Goal: Use online tool/utility: Use online tool/utility

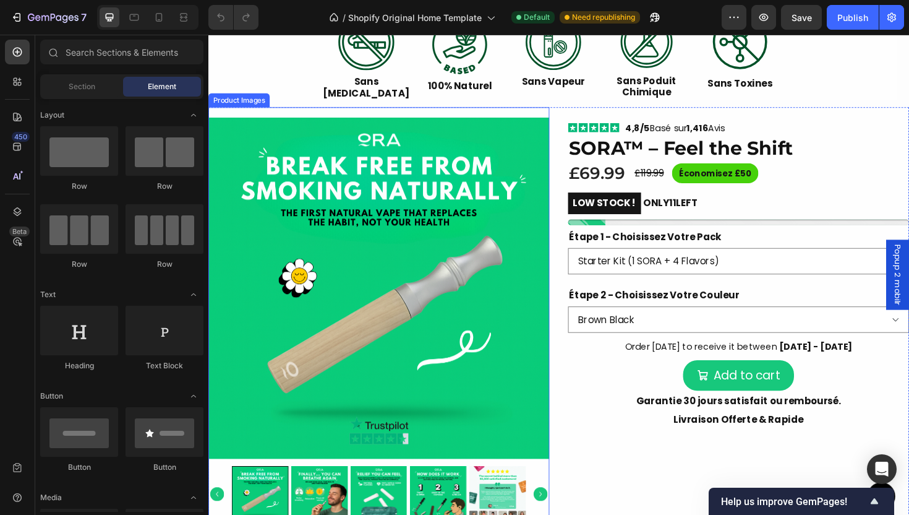
scroll to position [404, 0]
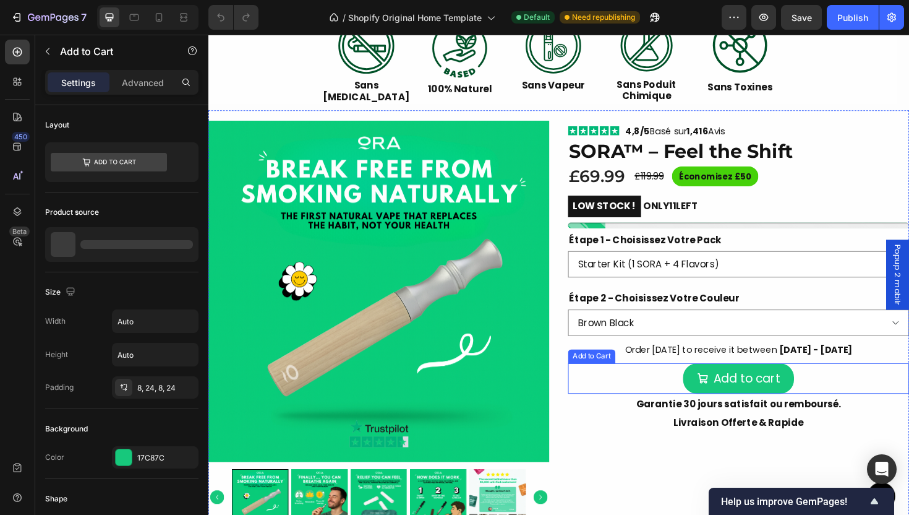
click at [719, 400] on button "Add to cart" at bounding box center [770, 399] width 118 height 32
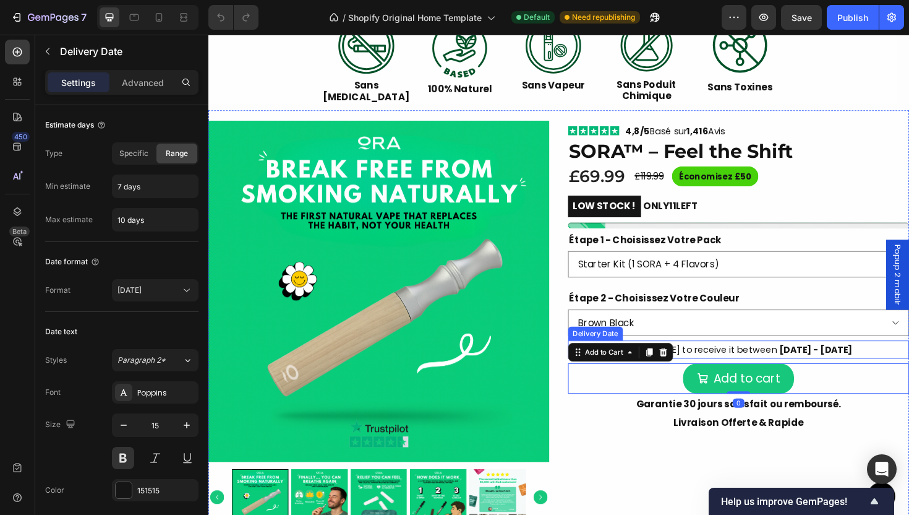
click at [701, 359] on div "Order [DATE] to receive it between [DATE] - [DATE]" at bounding box center [770, 368] width 243 height 19
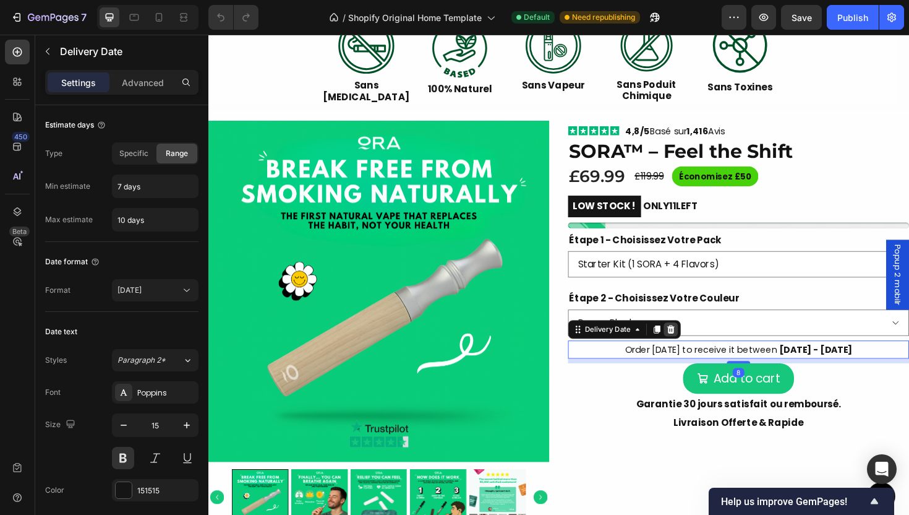
click at [703, 341] on div at bounding box center [698, 347] width 15 height 15
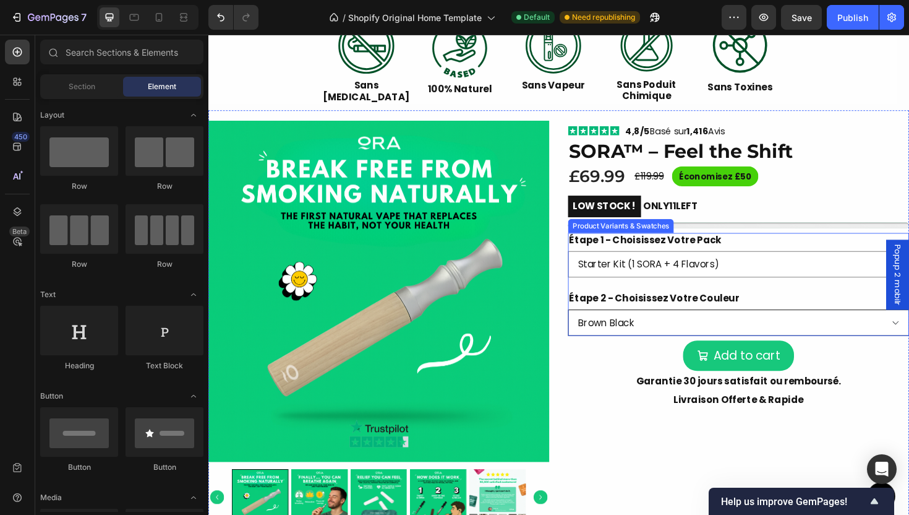
click at [752, 340] on select "Brown Black Silver Wood" at bounding box center [769, 340] width 361 height 28
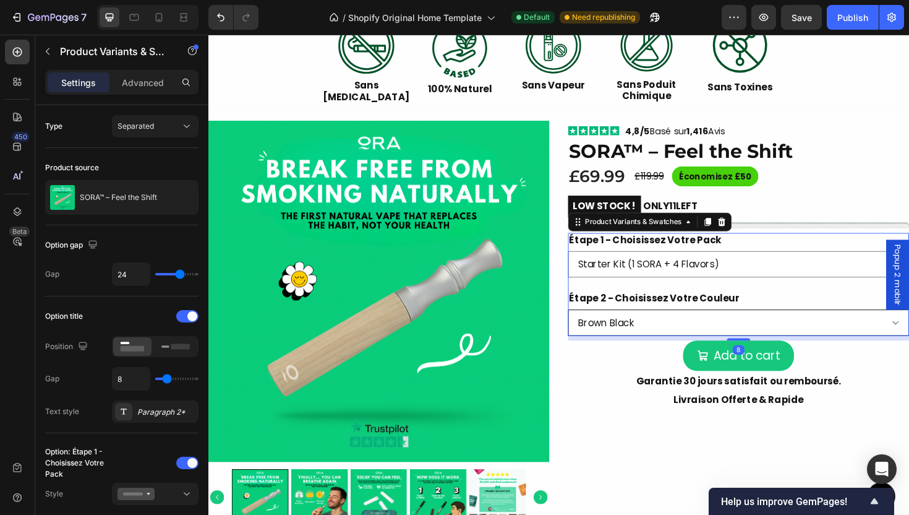
click at [589, 326] on select "Brown Black Silver Wood" at bounding box center [769, 340] width 361 height 28
click at [701, 276] on select "Starter Kit (1 SORA + 4 Flavors) Premium Kit (2 SORA + 8 Flavors) Family Kit (3…" at bounding box center [769, 278] width 361 height 28
click at [221, 17] on icon "Undo/Redo" at bounding box center [221, 17] width 12 height 12
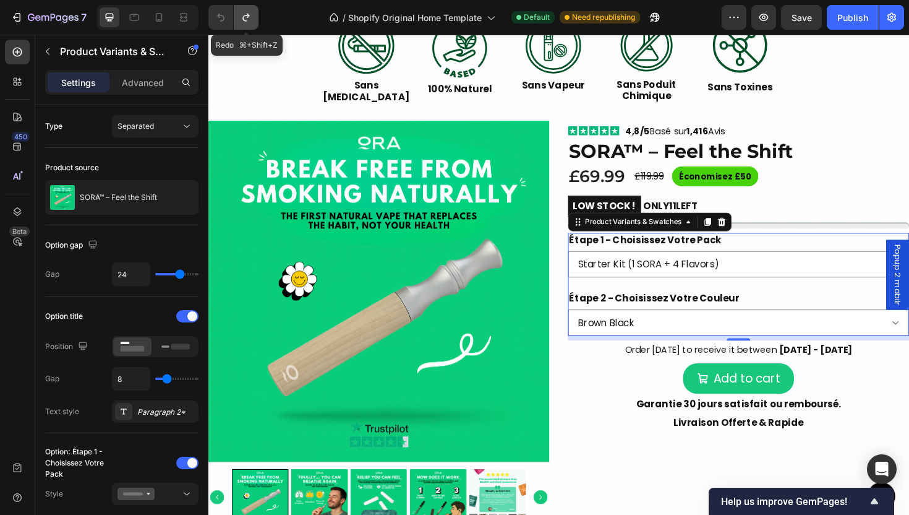
click at [256, 17] on button "Undo/Redo" at bounding box center [246, 17] width 25 height 25
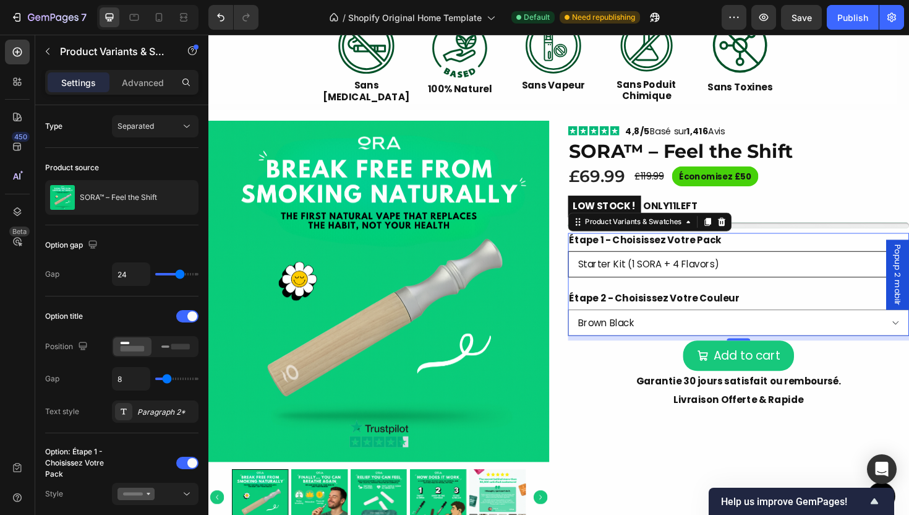
click at [664, 269] on select "Starter Kit (1 SORA + 4 Flavors) Premium Kit (2 SORA + 8 Flavors) Family Kit (3…" at bounding box center [769, 278] width 361 height 28
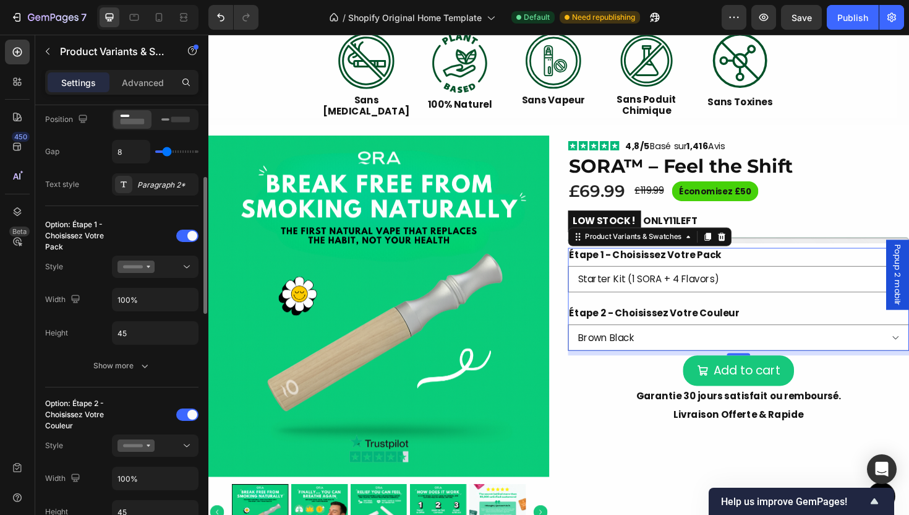
scroll to position [229, 0]
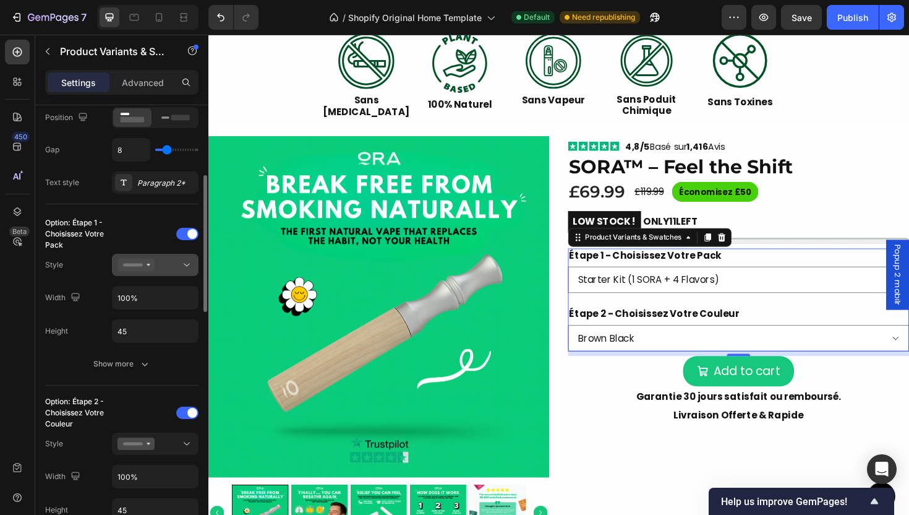
click at [179, 275] on button at bounding box center [155, 265] width 87 height 22
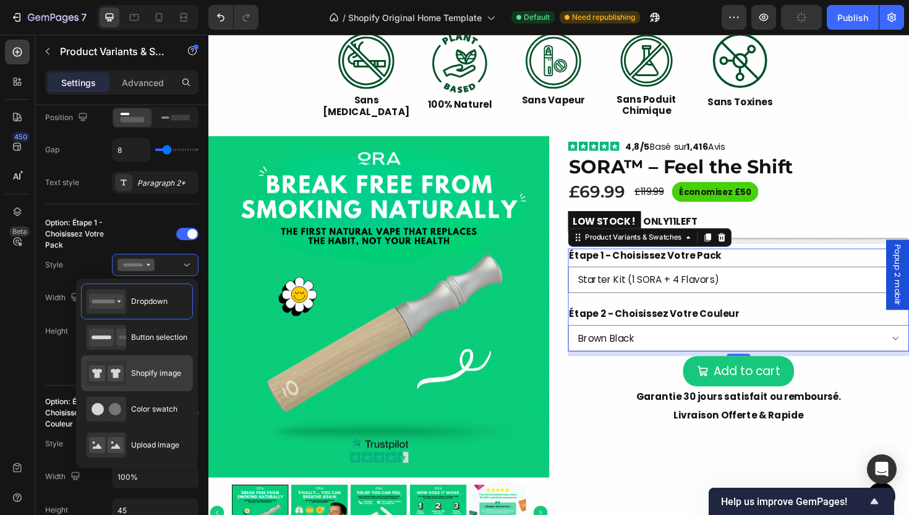
click at [157, 376] on span "Shopify image" at bounding box center [156, 372] width 50 height 11
type input "64"
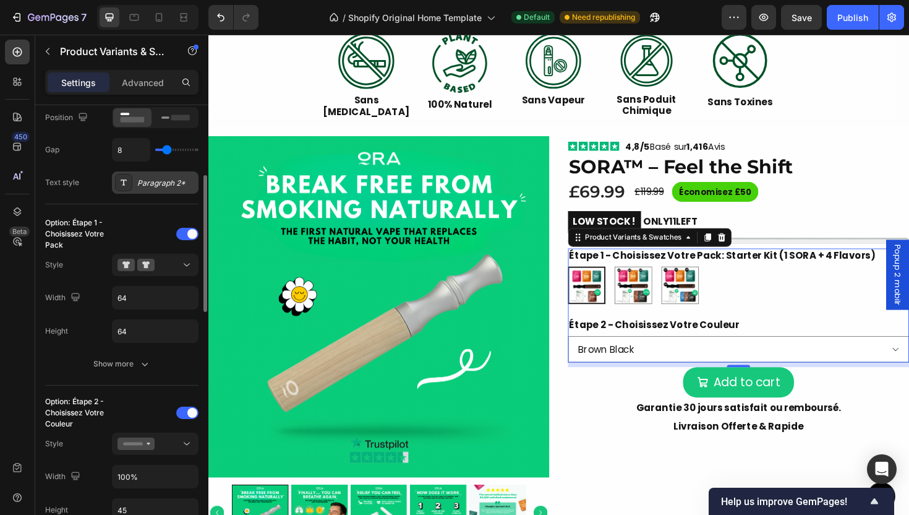
click at [187, 184] on div "Paragraph 2*" at bounding box center [166, 182] width 58 height 11
click at [186, 280] on div "Option: Étape 1 - Choisissez Votre Pack Style Width 64 Height 64 Show more" at bounding box center [121, 299] width 153 height 151
click at [191, 268] on icon at bounding box center [187, 265] width 12 height 12
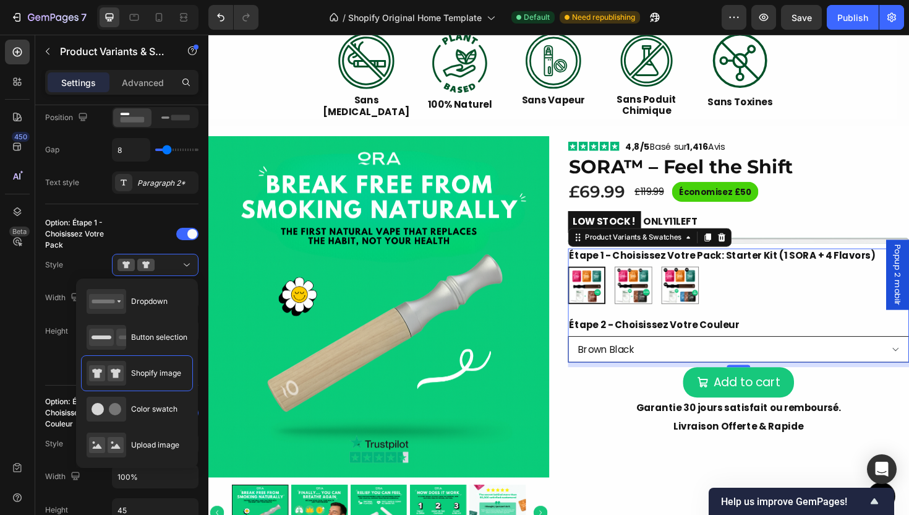
click at [673, 373] on select "Brown Black Silver Wood" at bounding box center [769, 368] width 361 height 28
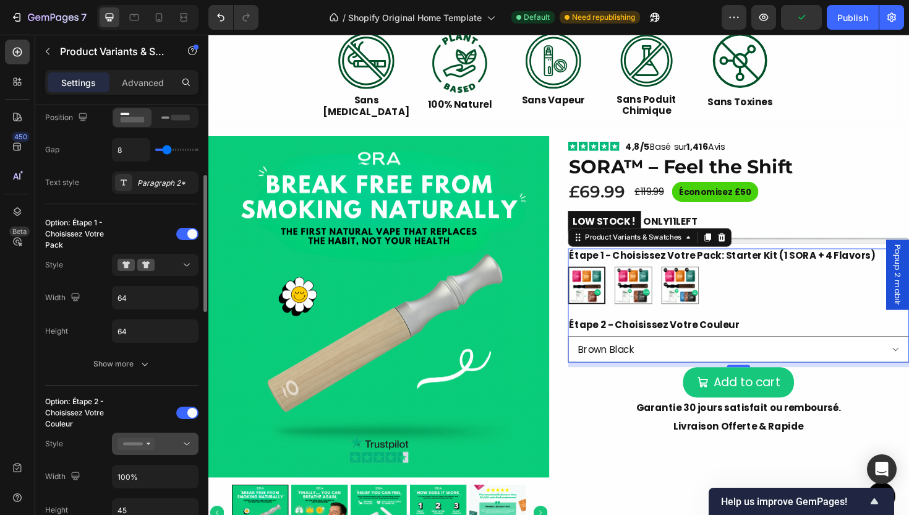
click at [188, 445] on icon at bounding box center [187, 443] width 12 height 12
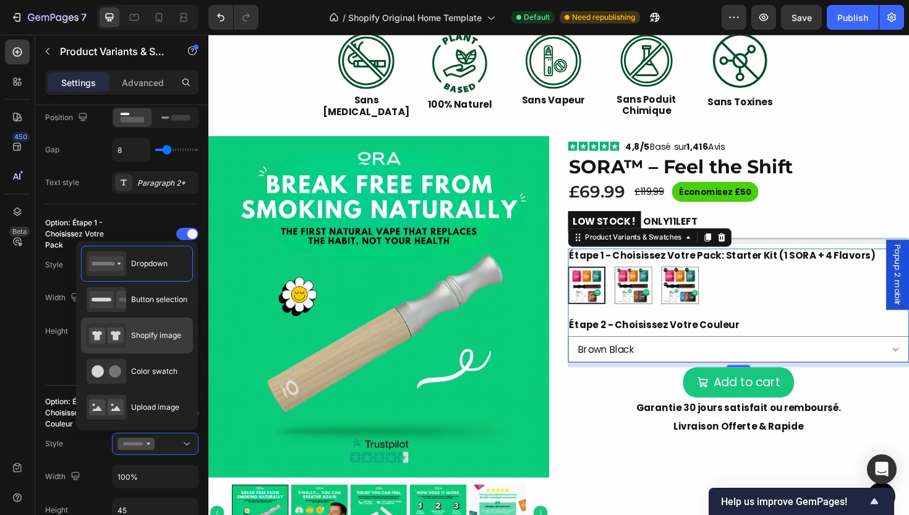
click at [167, 341] on div "Shopify image" at bounding box center [134, 335] width 95 height 25
type input "64"
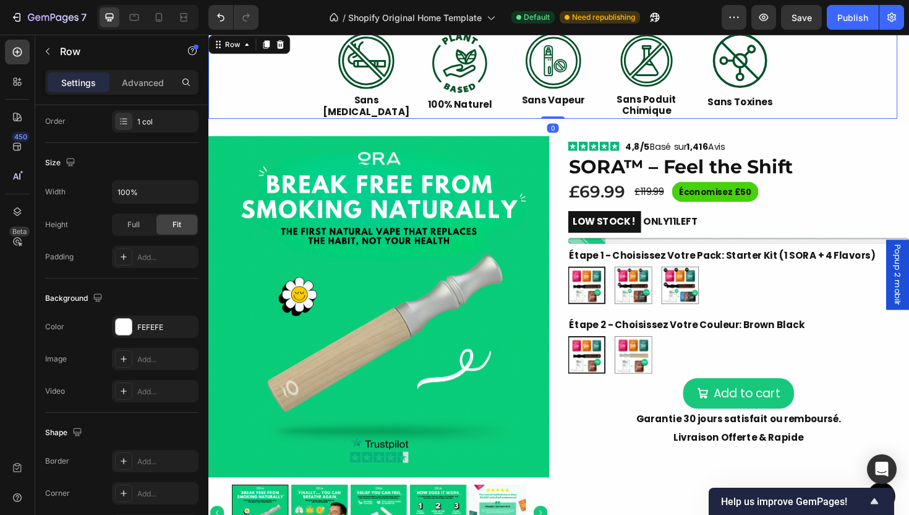
click at [250, 102] on div "Image Sans [MEDICAL_DATA] Text Block Image 100% Naturel Text Block Image Sans V…" at bounding box center [573, 78] width 730 height 90
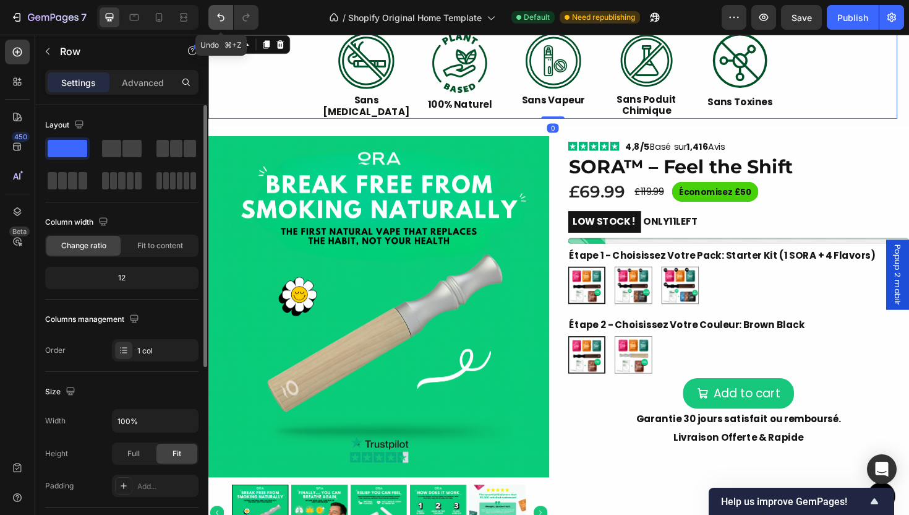
click at [218, 6] on button "Undo/Redo" at bounding box center [220, 17] width 25 height 25
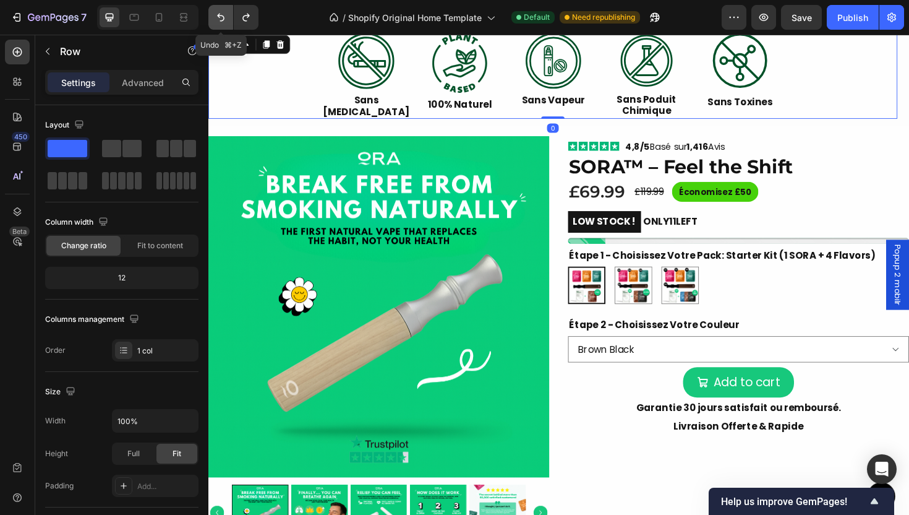
click at [218, 6] on button "Undo/Redo" at bounding box center [220, 17] width 25 height 25
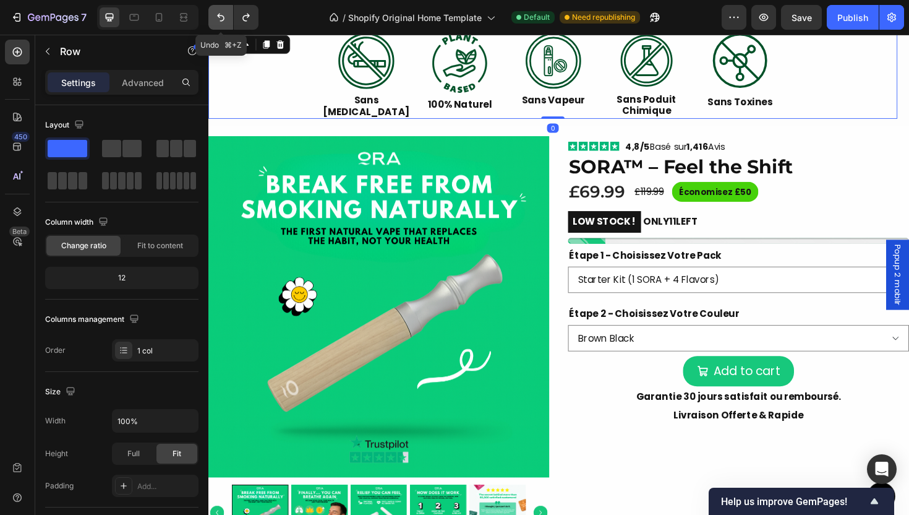
click at [218, 6] on button "Undo/Redo" at bounding box center [220, 17] width 25 height 25
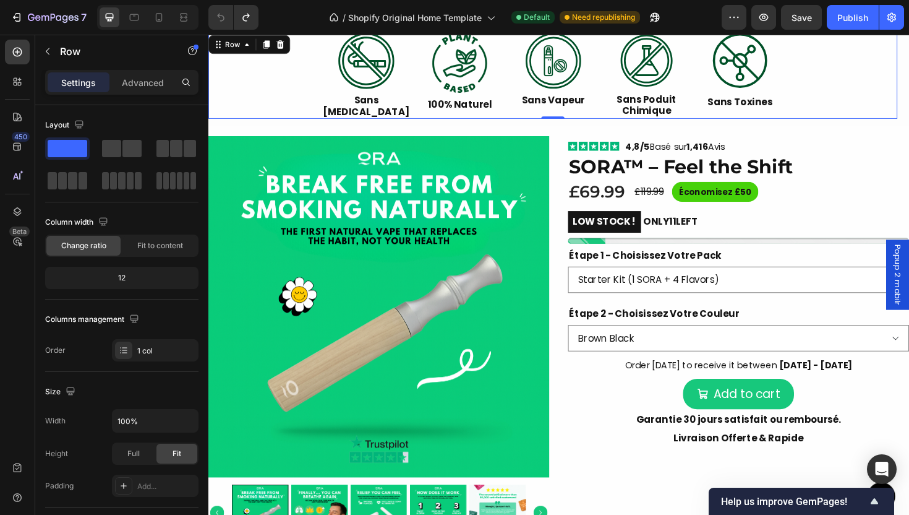
click at [317, 13] on div "/ Shopify Original Home Template Default Need republishing" at bounding box center [494, 17] width 453 height 25
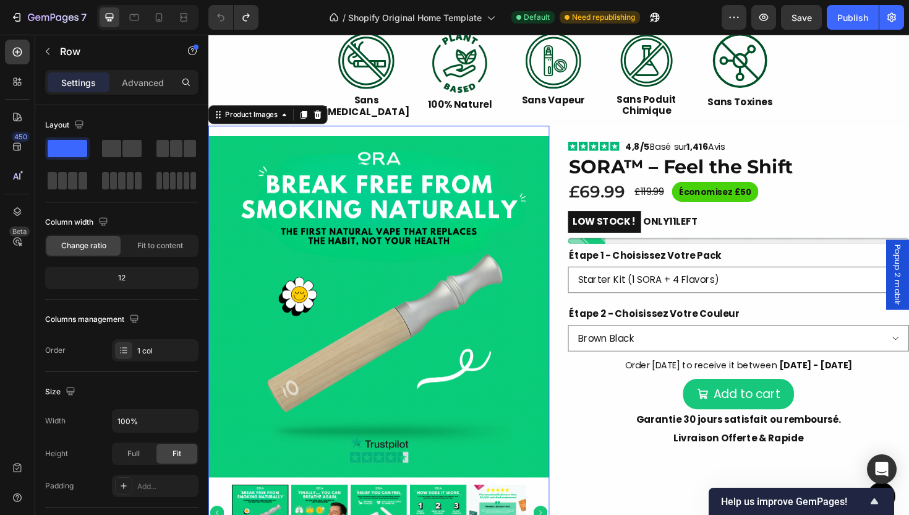
click at [257, 132] on div "Product Images 0" at bounding box center [388, 351] width 361 height 440
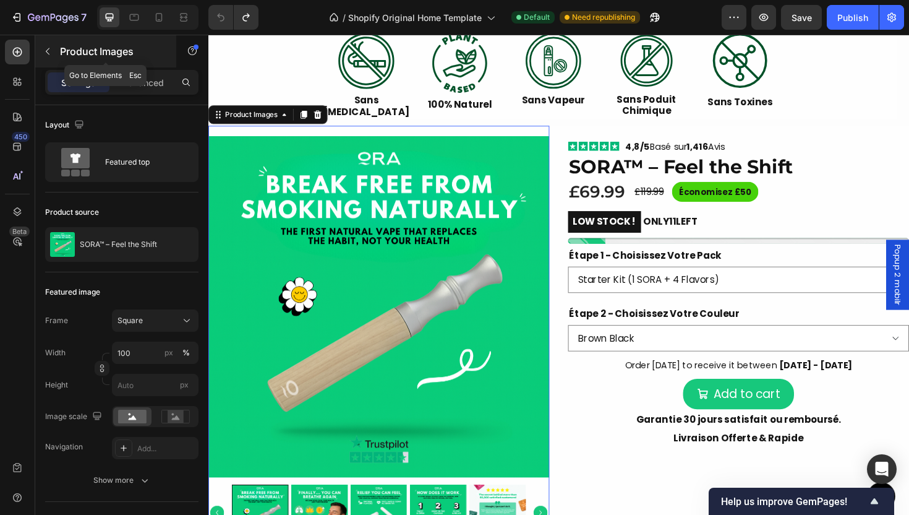
click at [91, 49] on p "Product Images" at bounding box center [112, 51] width 105 height 15
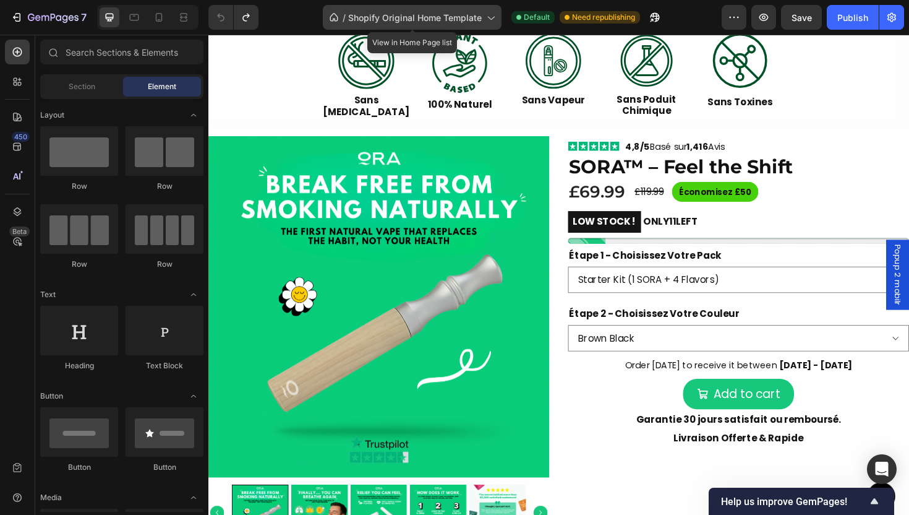
click at [442, 27] on div "/ Shopify Original Home Template" at bounding box center [412, 17] width 179 height 25
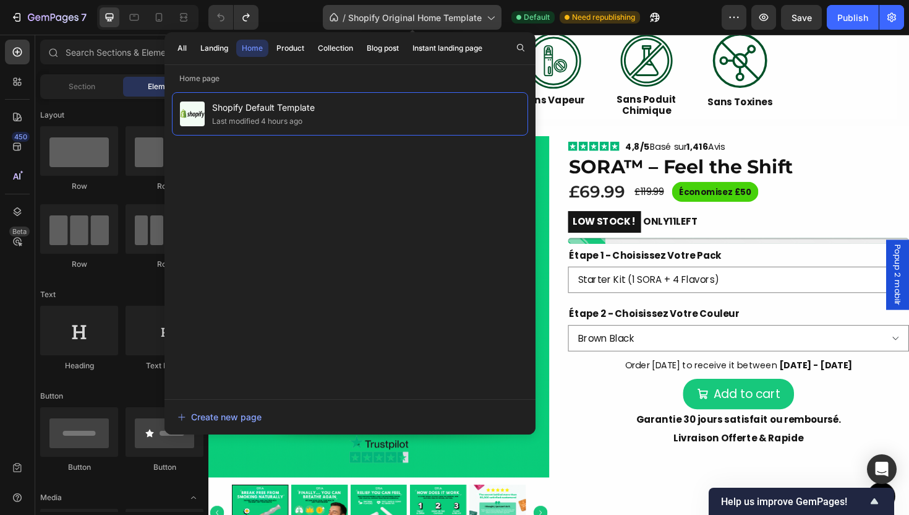
click at [443, 27] on div "/ Shopify Original Home Template" at bounding box center [412, 17] width 179 height 25
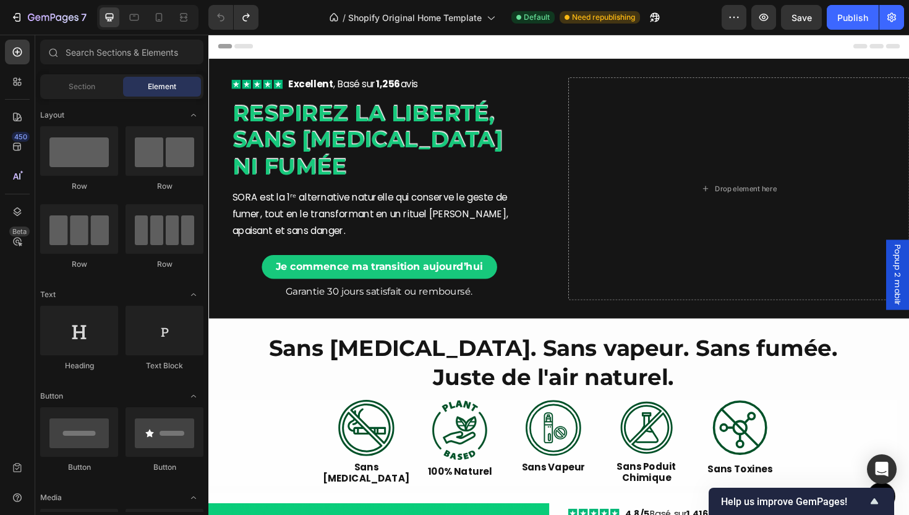
click at [294, 21] on div "/ Shopify Original Home Template Default Need republishing" at bounding box center [494, 17] width 453 height 25
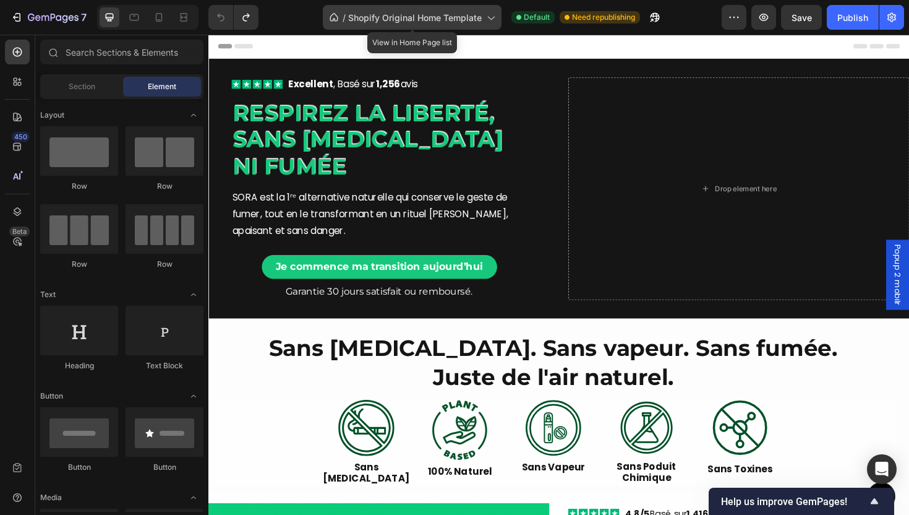
click at [378, 17] on span "Shopify Original Home Template" at bounding box center [415, 17] width 134 height 13
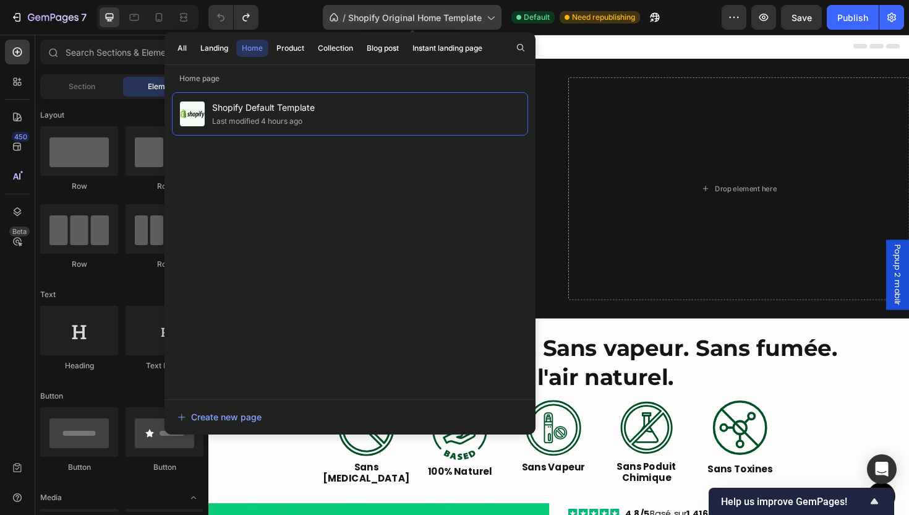
click at [426, 12] on span "Shopify Original Home Template" at bounding box center [415, 17] width 134 height 13
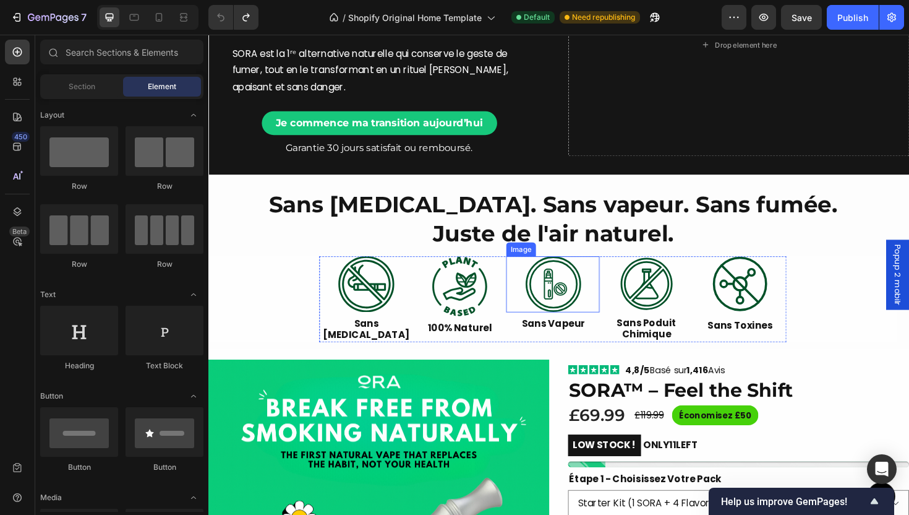
scroll to position [158, 0]
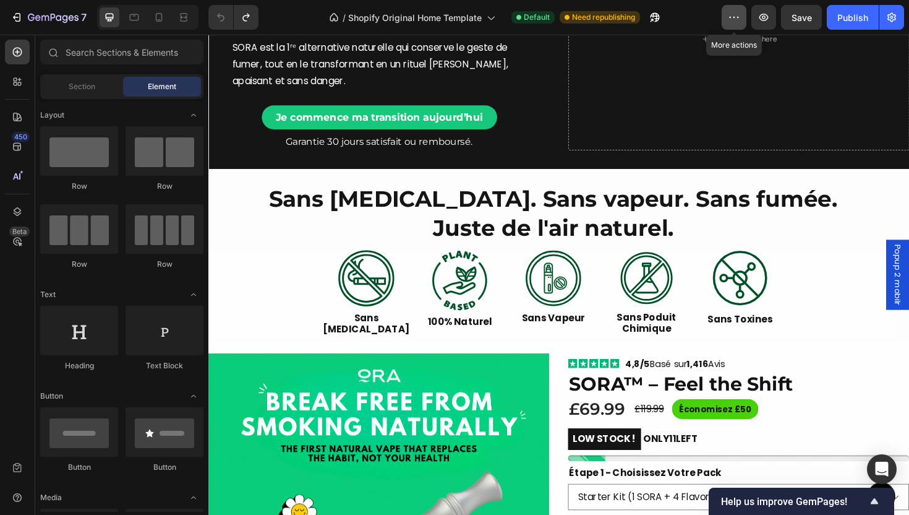
click at [739, 16] on icon "button" at bounding box center [734, 17] width 12 height 12
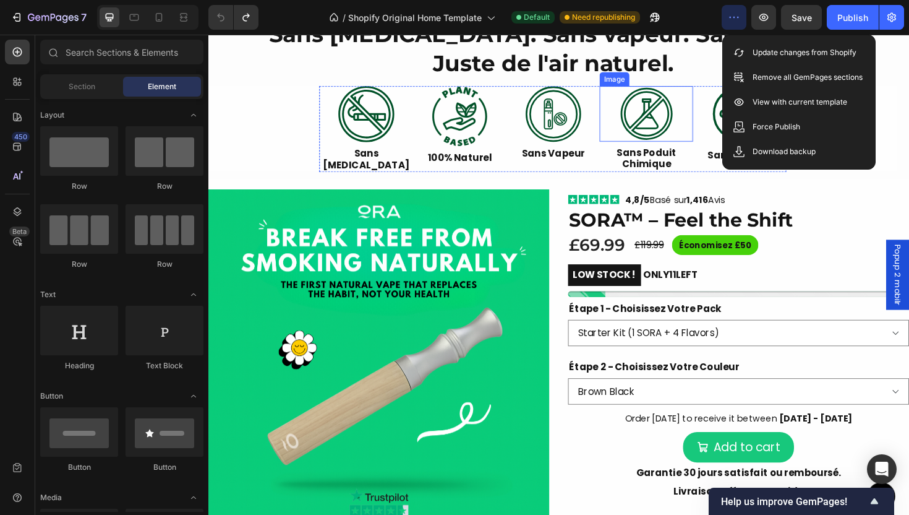
scroll to position [423, 0]
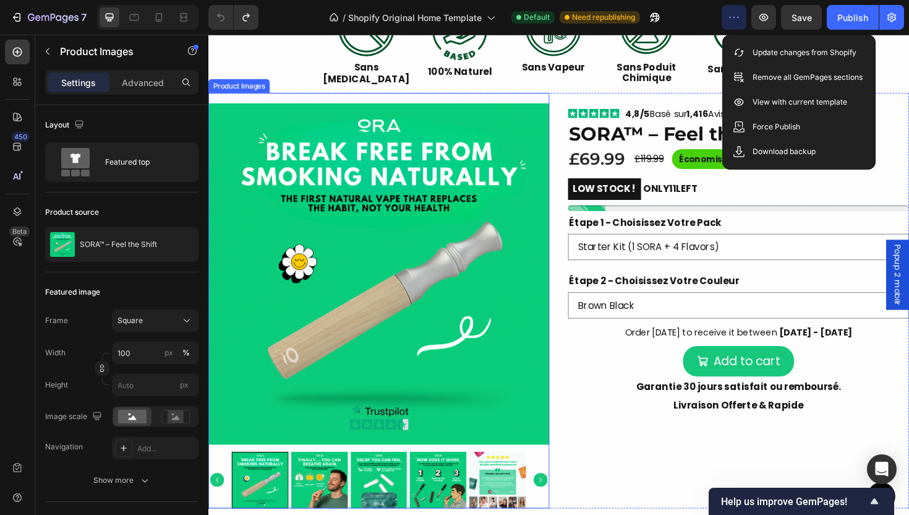
click at [456, 312] on img at bounding box center [388, 288] width 361 height 361
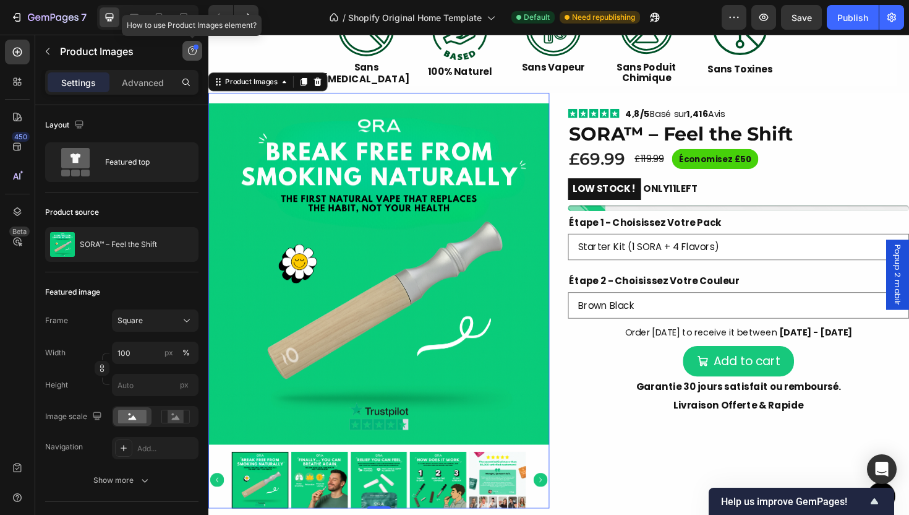
click at [195, 59] on button "button" at bounding box center [192, 51] width 20 height 20
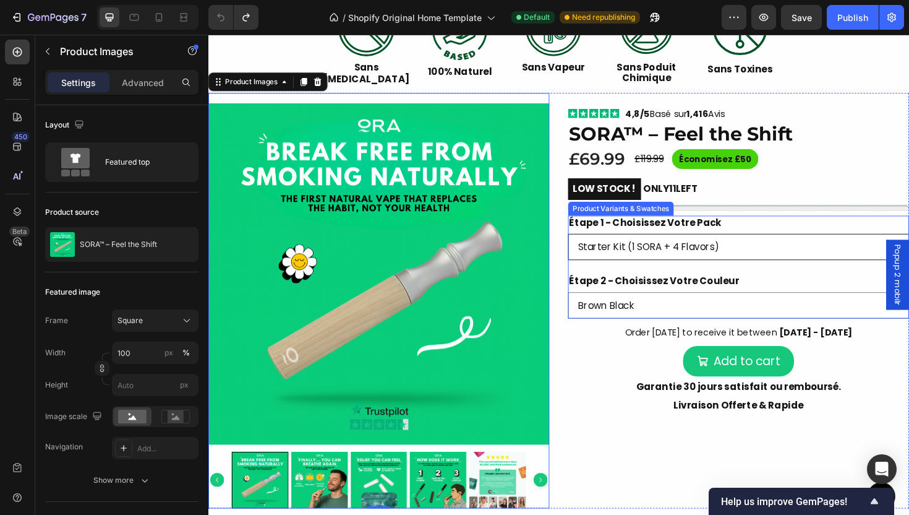
click at [714, 260] on select "Starter Kit (1 SORA + 4 Flavors) Premium Kit (2 SORA + 8 Flavors) Family Kit (3…" at bounding box center [769, 260] width 361 height 28
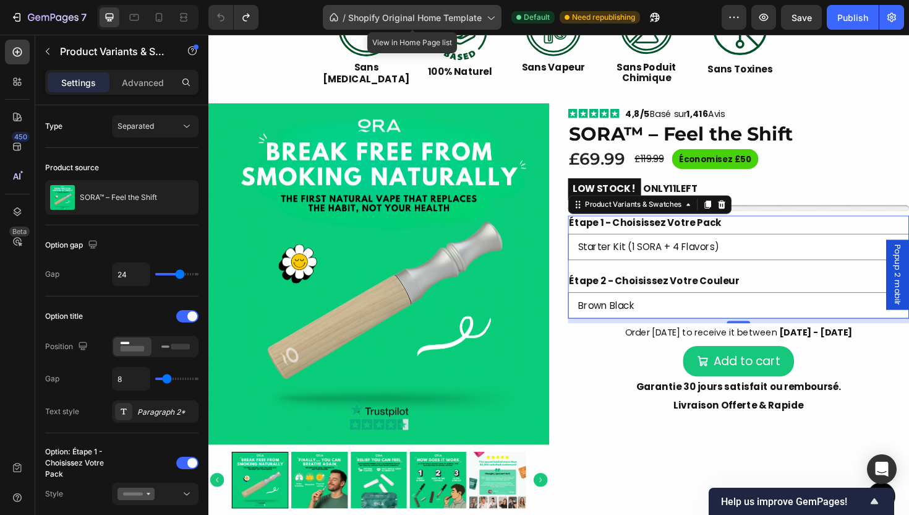
drag, startPoint x: 286, startPoint y: 497, endPoint x: 481, endPoint y: 17, distance: 518.8
click at [481, 17] on div "/ Shopify Original Home Template" at bounding box center [412, 17] width 179 height 25
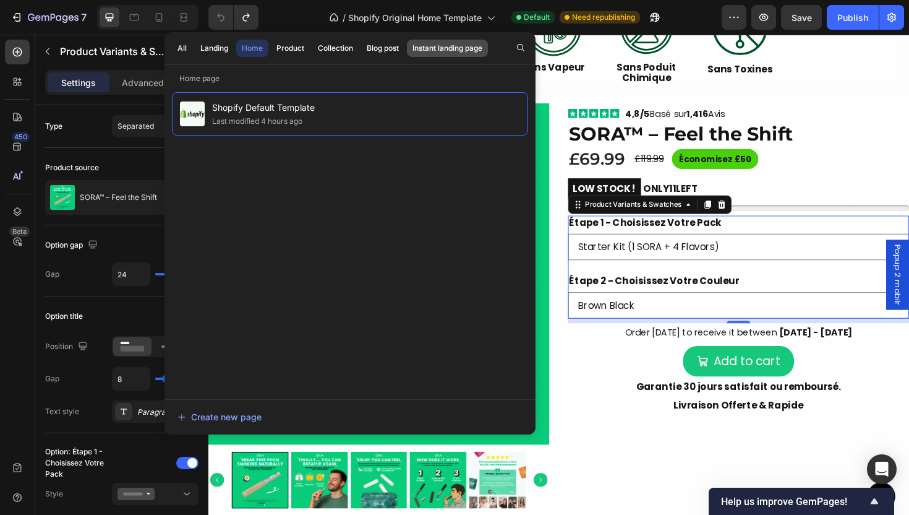
click at [443, 49] on div "Instant landing page" at bounding box center [448, 48] width 70 height 11
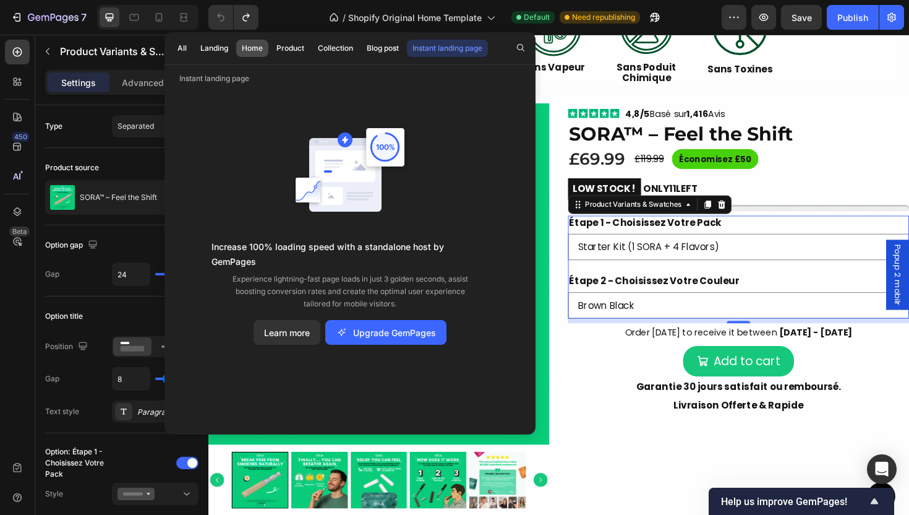
click at [258, 49] on div "Home" at bounding box center [252, 48] width 21 height 11
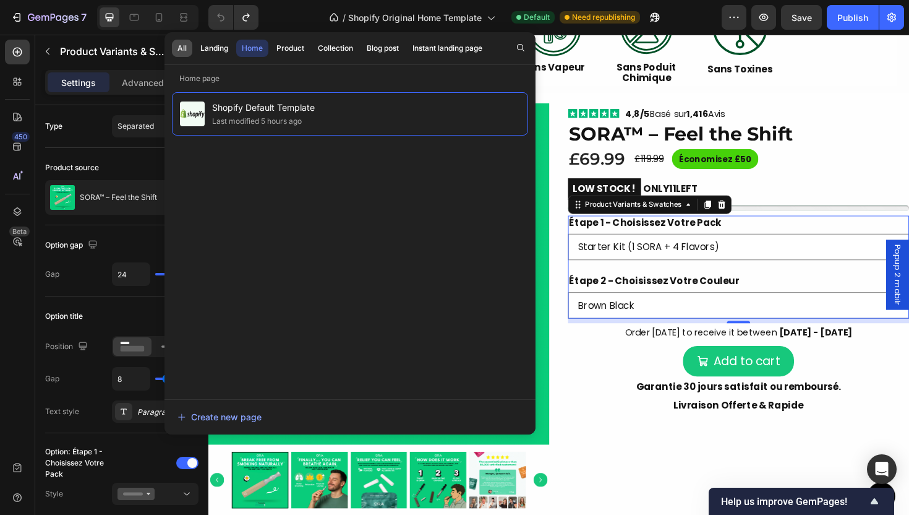
click at [177, 54] on button "All" at bounding box center [182, 48] width 20 height 17
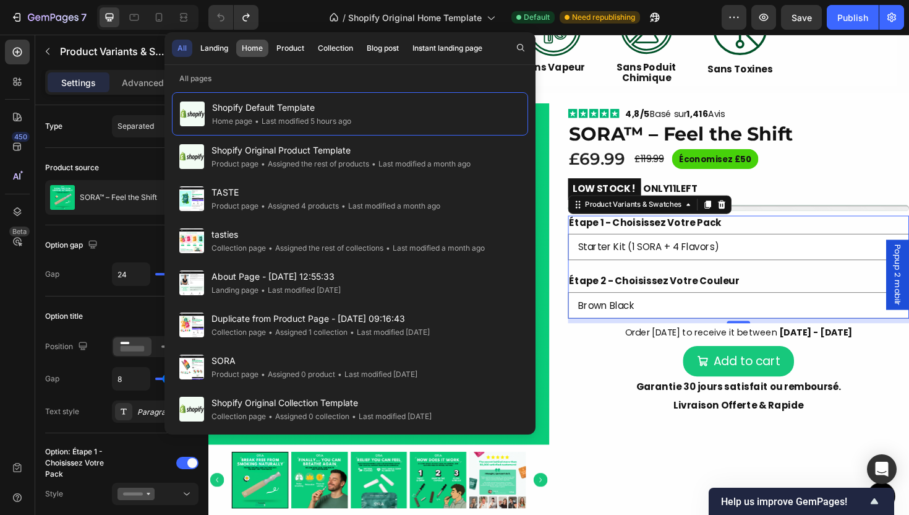
click at [255, 56] on button "Home" at bounding box center [252, 48] width 32 height 17
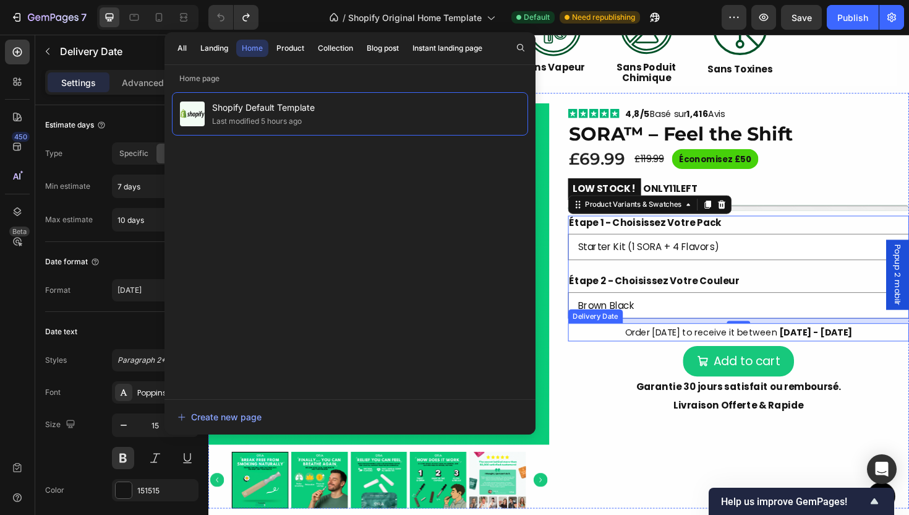
click at [631, 349] on div "Order [DATE] to receive it between [DATE] - [DATE]" at bounding box center [769, 349] width 361 height 19
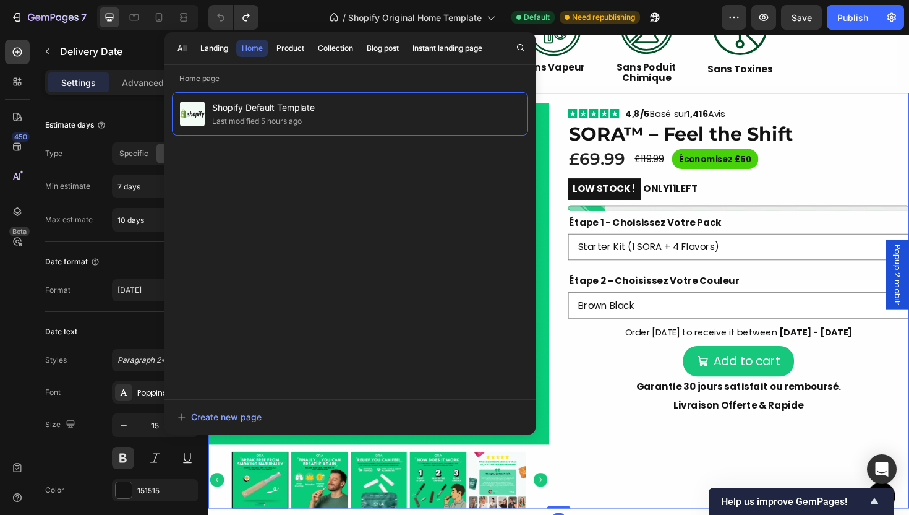
click at [636, 466] on div "Icon Icon Icon Icon Icon Icon List 4,8/5 Basé sur 1,416 Avis Text Block Row SOR…" at bounding box center [769, 316] width 361 height 440
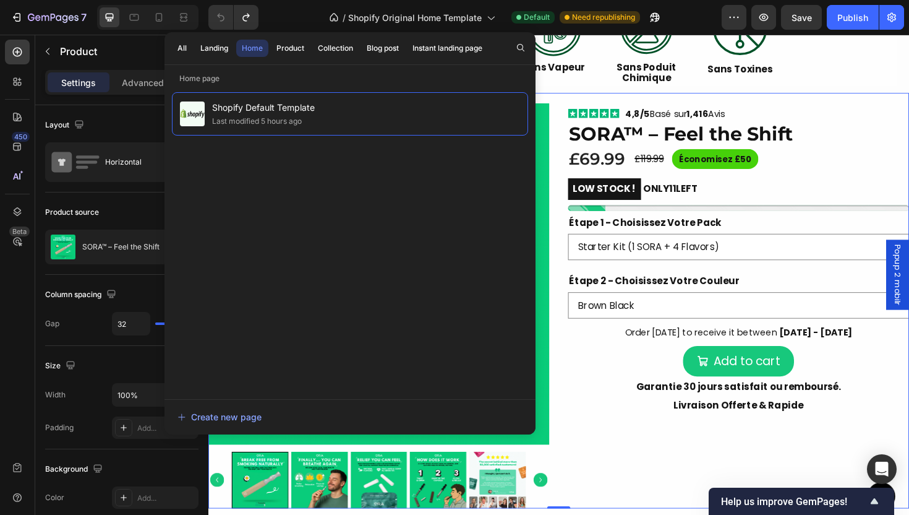
click at [258, 58] on div "All Landing Home Product Collection Blog post Instant landing page" at bounding box center [330, 48] width 331 height 32
click at [258, 56] on button "Home" at bounding box center [252, 48] width 32 height 17
click at [448, 20] on span "Shopify Original Home Template" at bounding box center [415, 17] width 134 height 13
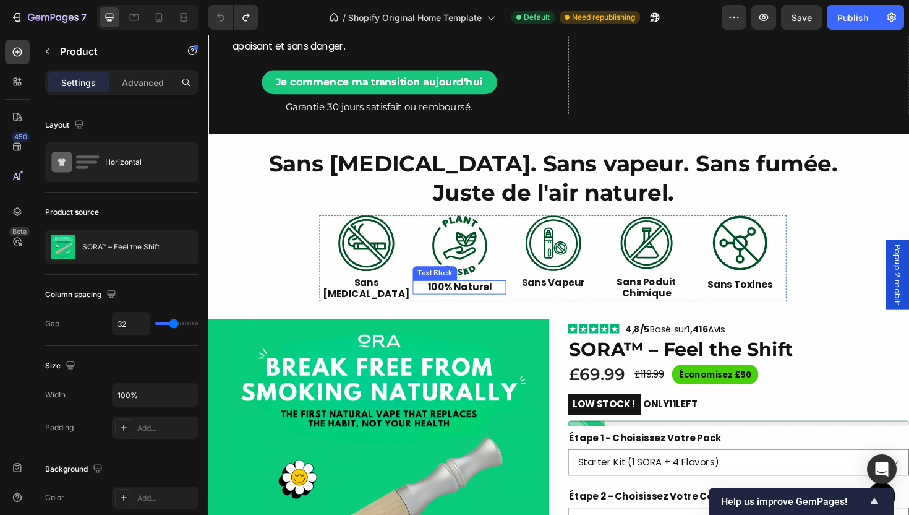
scroll to position [200, 0]
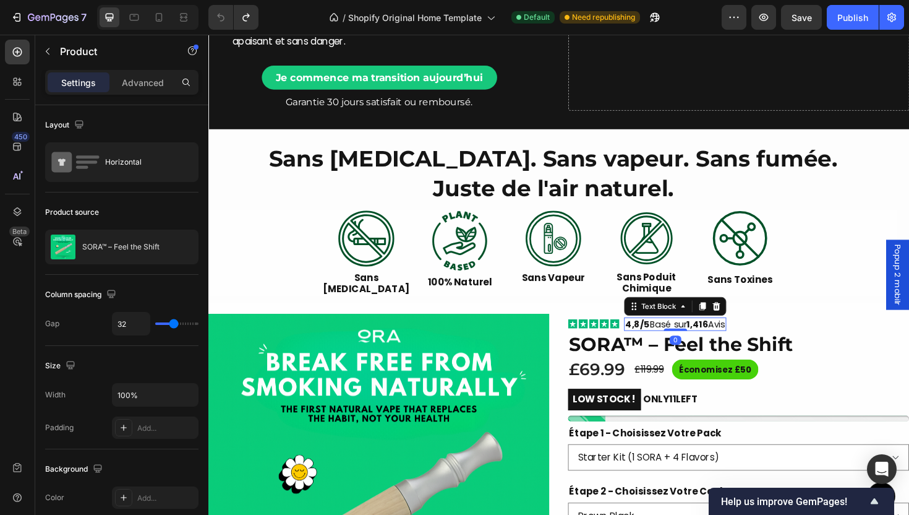
click at [702, 336] on p "4,8/5 Basé sur 1,416 Avis" at bounding box center [703, 341] width 106 height 12
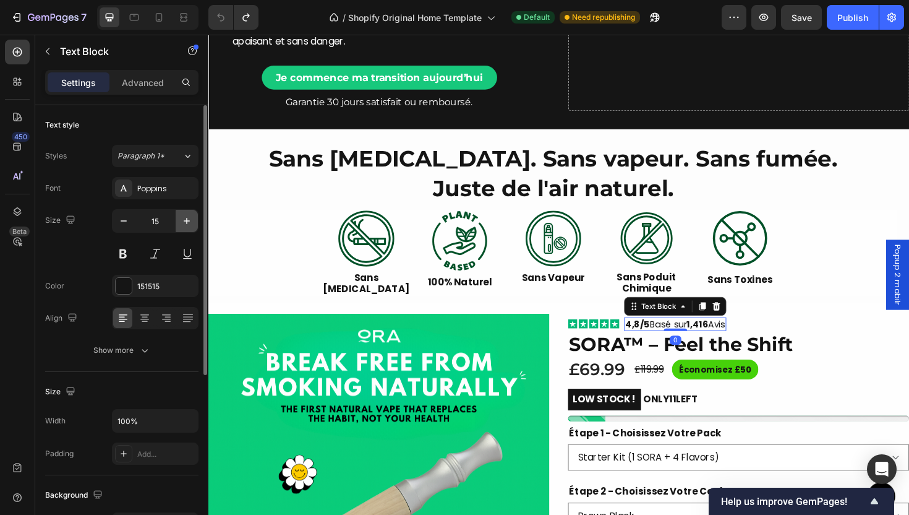
click at [187, 221] on icon "button" at bounding box center [187, 221] width 6 height 6
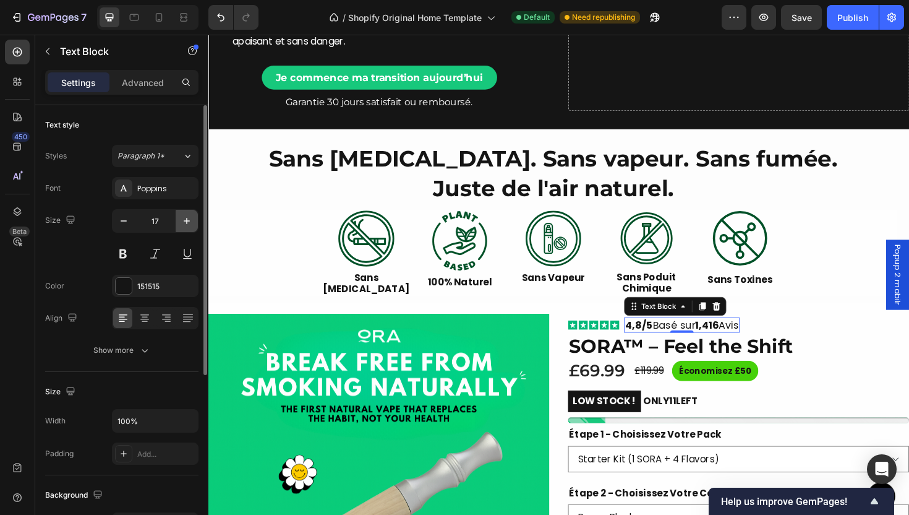
click at [187, 221] on icon "button" at bounding box center [187, 221] width 6 height 6
click at [125, 224] on icon "button" at bounding box center [124, 221] width 12 height 12
type input "16"
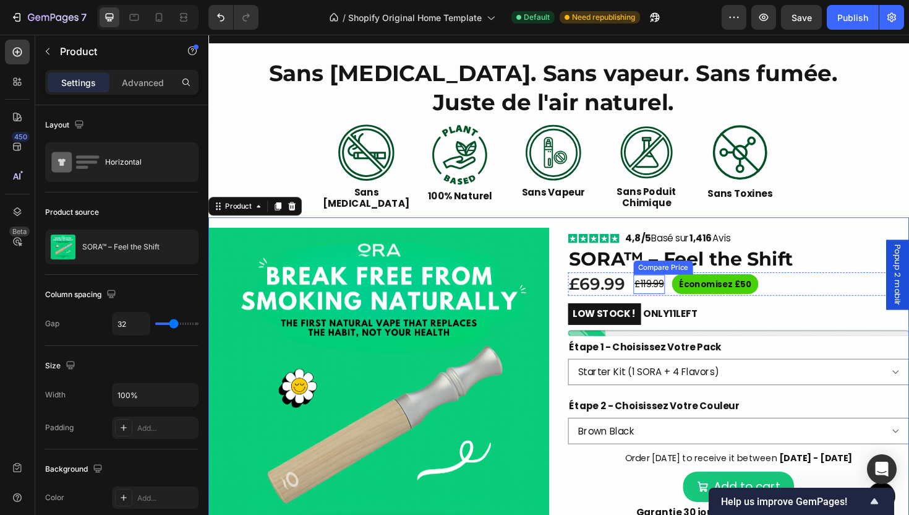
scroll to position [295, 0]
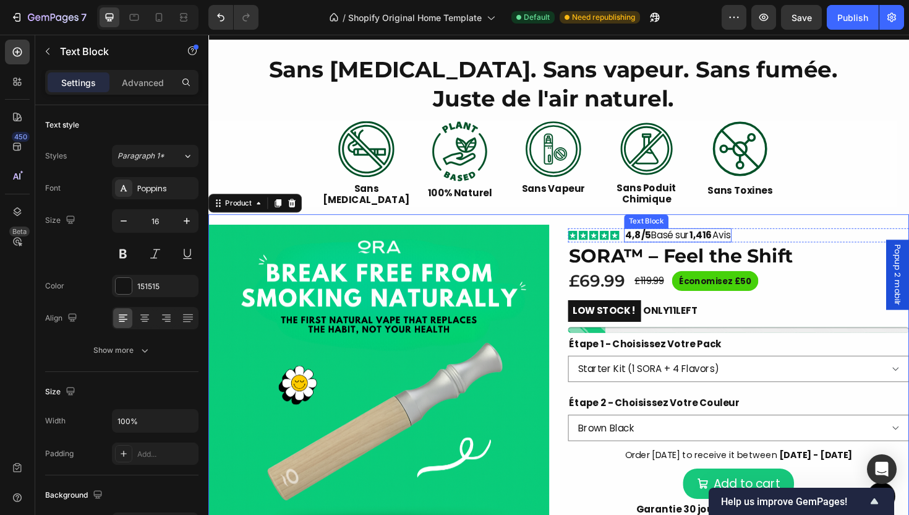
click at [693, 249] on p "4,8/5 Basé sur 1,416 Avis" at bounding box center [705, 247] width 111 height 13
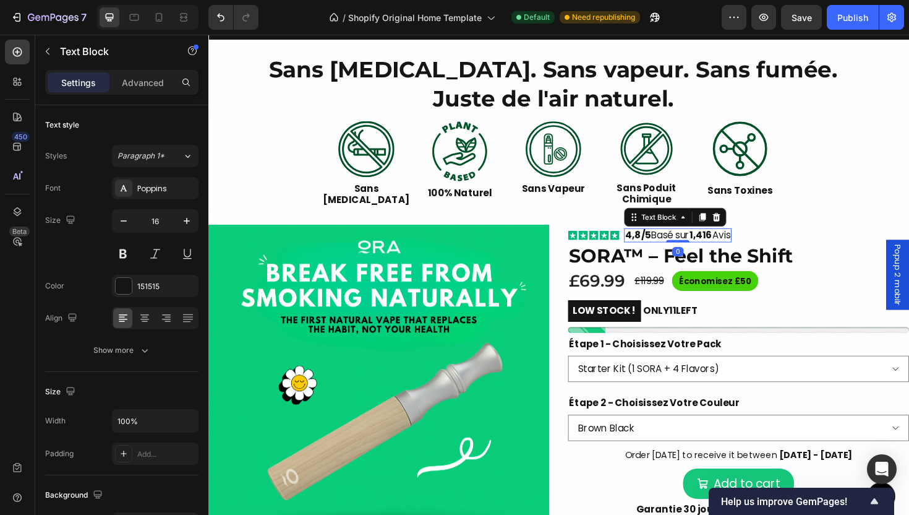
click at [693, 249] on p "4,8/5 Basé sur 1,416 Avis" at bounding box center [705, 247] width 111 height 13
click at [743, 243] on p "4,8/5 sur la base sur 1,416 Avis" at bounding box center [720, 247] width 140 height 13
click at [787, 246] on p "4,8/5 sur la base de 1,416 Avis" at bounding box center [719, 247] width 138 height 13
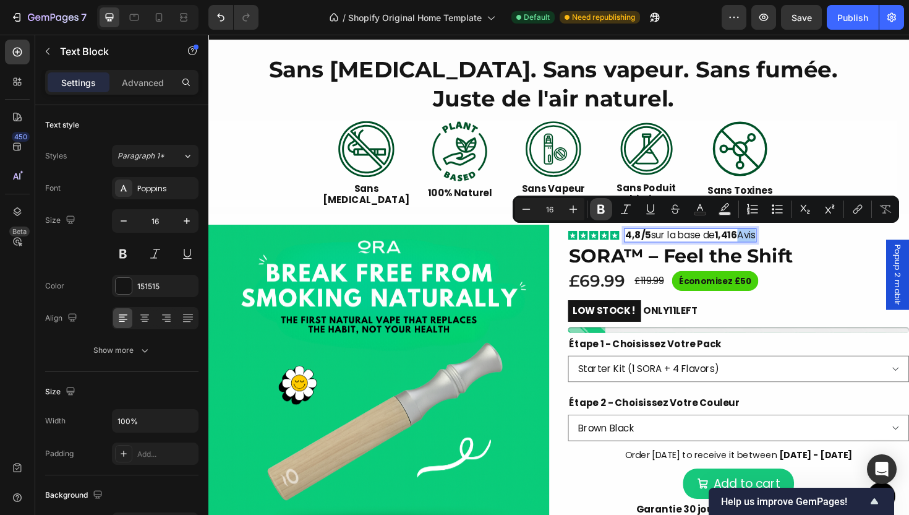
click at [602, 211] on icon "Editor contextual toolbar" at bounding box center [601, 209] width 12 height 12
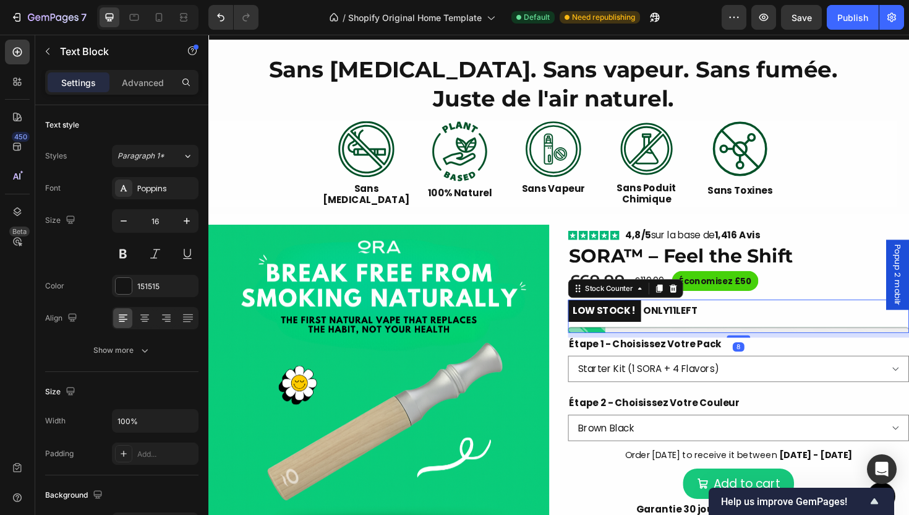
click at [810, 344] on div at bounding box center [769, 347] width 361 height 6
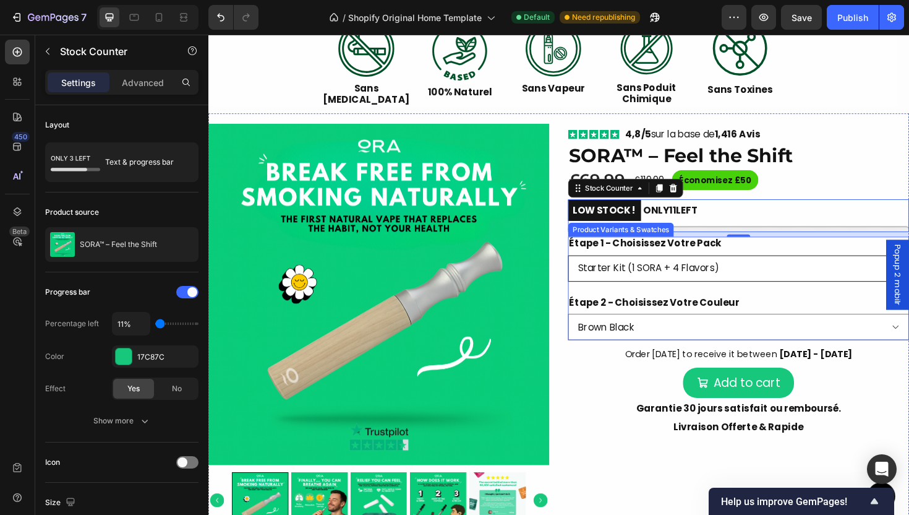
scroll to position [0, 0]
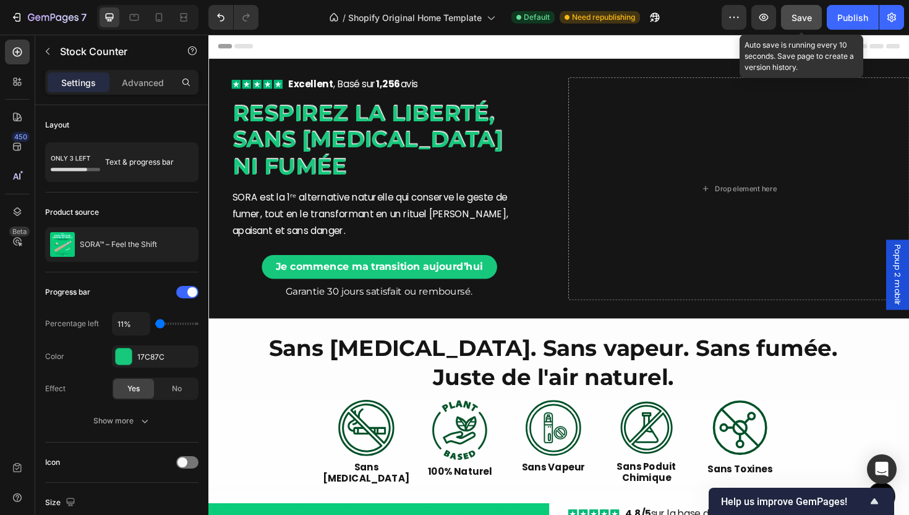
click at [814, 21] on button "Save" at bounding box center [801, 17] width 41 height 25
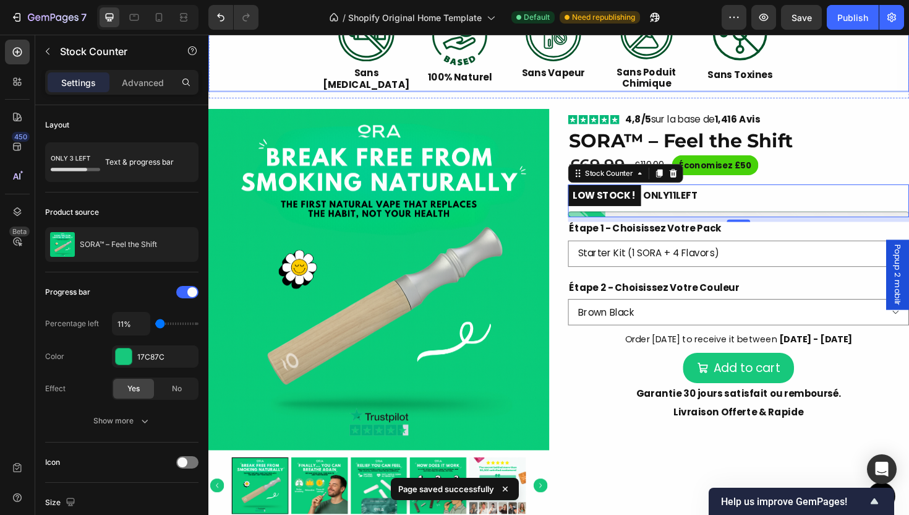
scroll to position [442, 0]
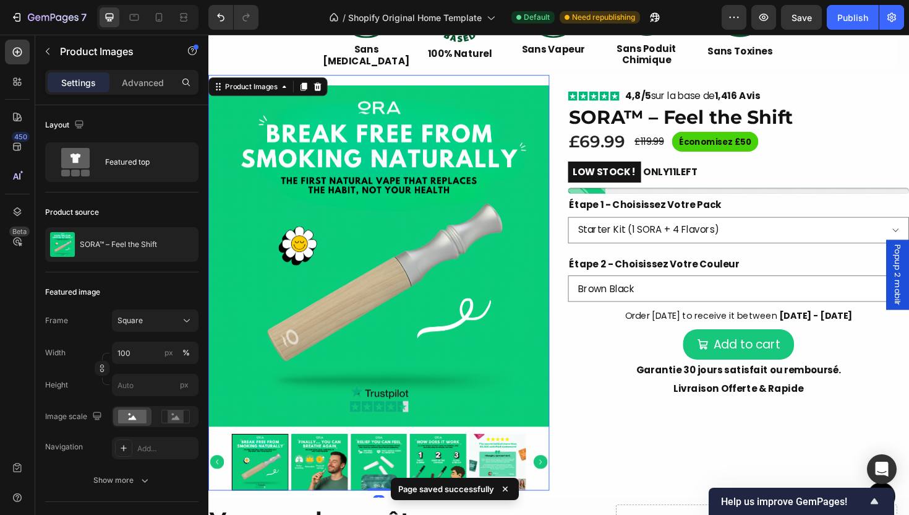
click at [468, 354] on img at bounding box center [388, 268] width 361 height 361
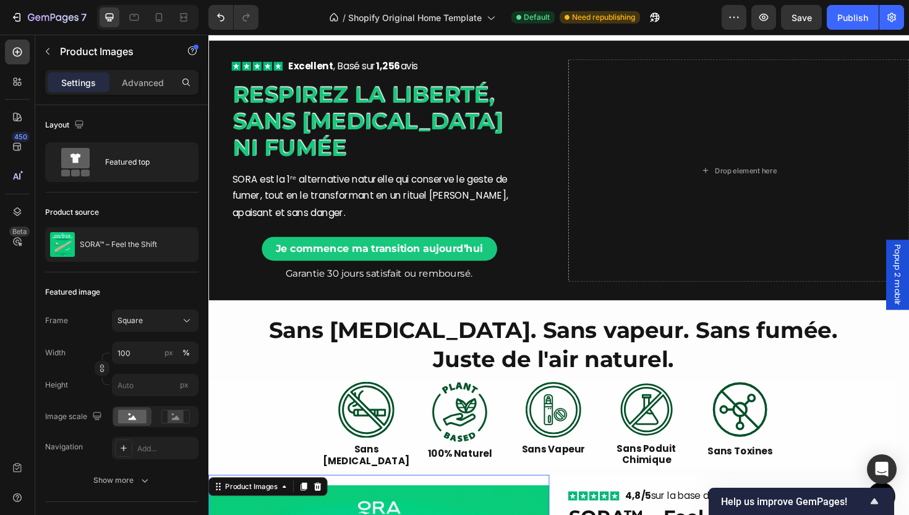
scroll to position [0, 0]
